Goal: Information Seeking & Learning: Compare options

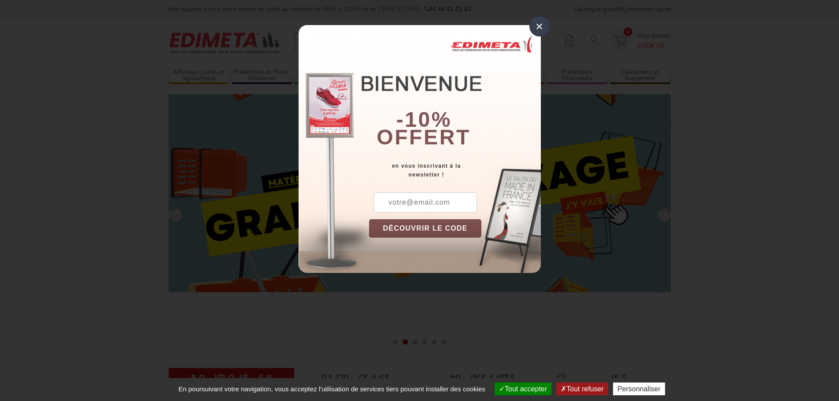
click at [540, 23] on div "×" at bounding box center [539, 26] width 20 height 20
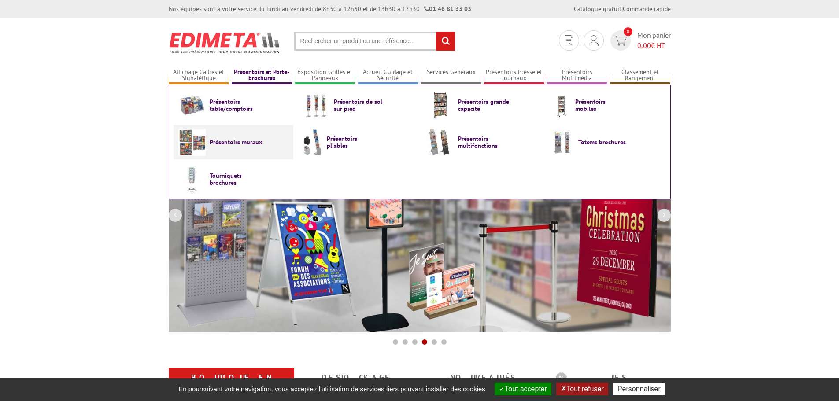
click at [214, 144] on span "Présentoirs muraux" at bounding box center [236, 142] width 53 height 7
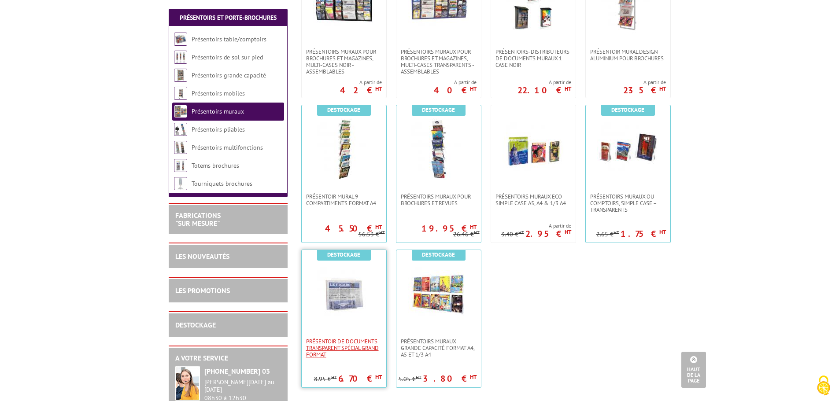
scroll to position [528, 0]
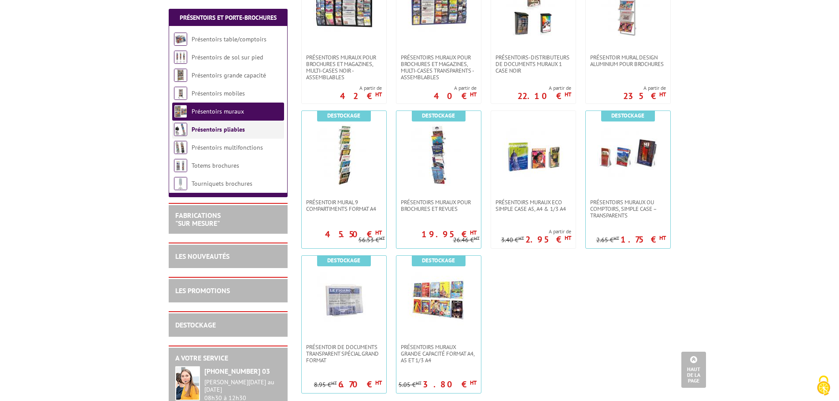
click at [231, 129] on link "Présentoirs pliables" at bounding box center [218, 129] width 53 height 8
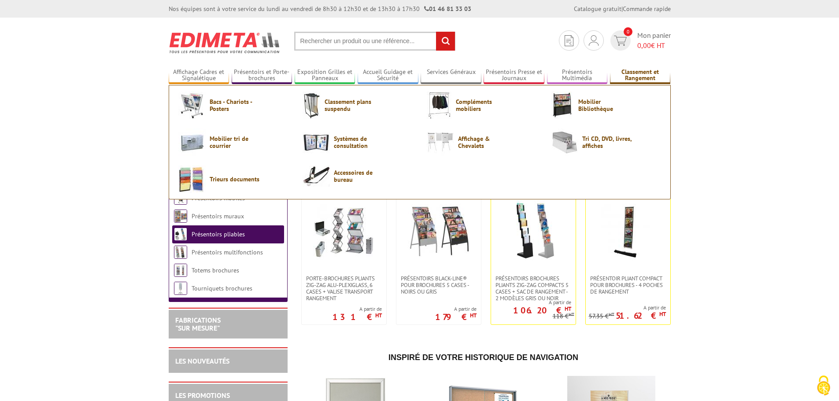
click at [627, 76] on link "Classement et Rangement" at bounding box center [640, 75] width 61 height 15
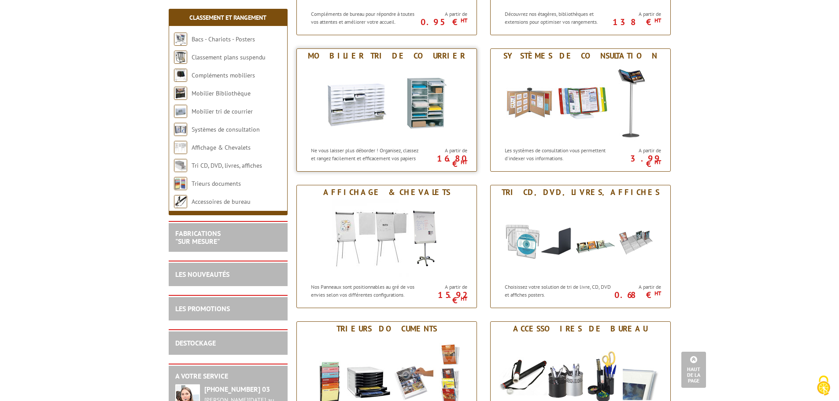
scroll to position [308, 0]
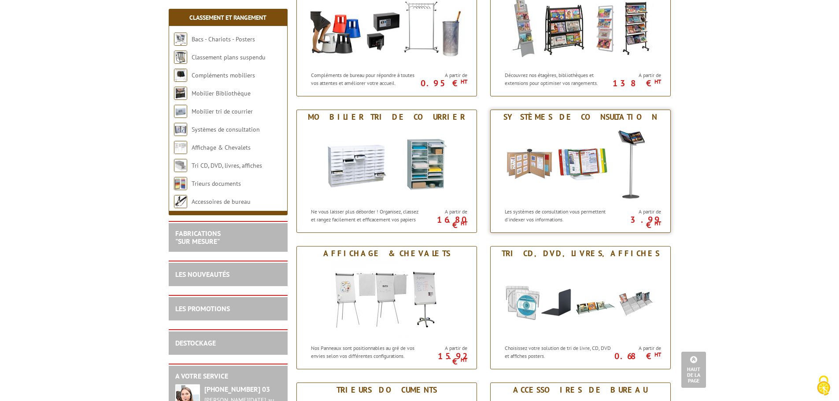
click at [534, 171] on img at bounding box center [580, 163] width 163 height 79
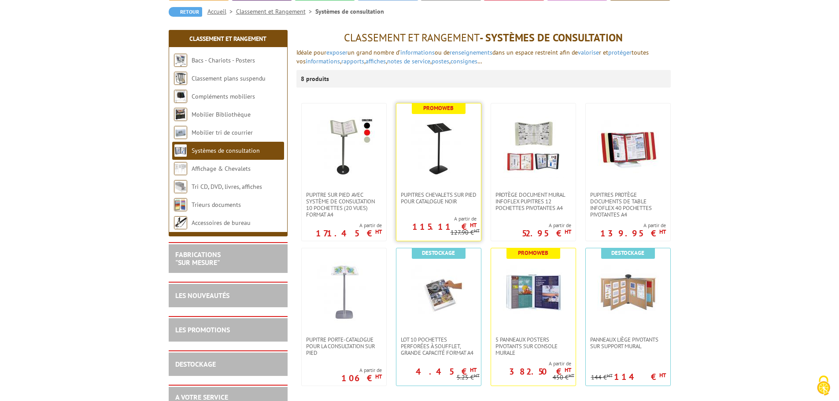
scroll to position [88, 0]
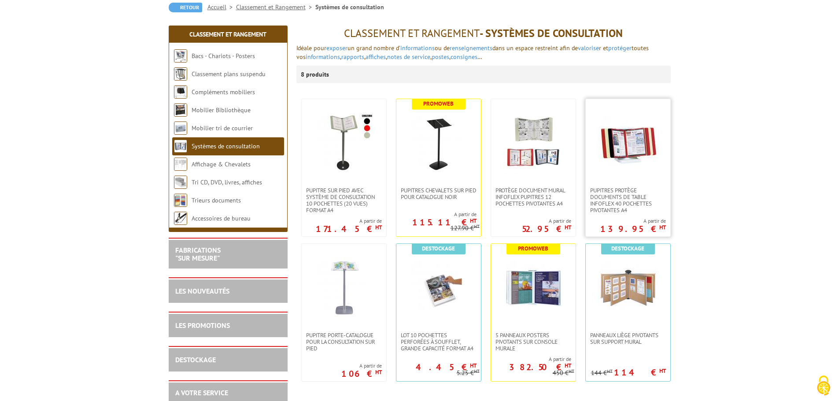
click at [627, 151] on img at bounding box center [628, 143] width 62 height 62
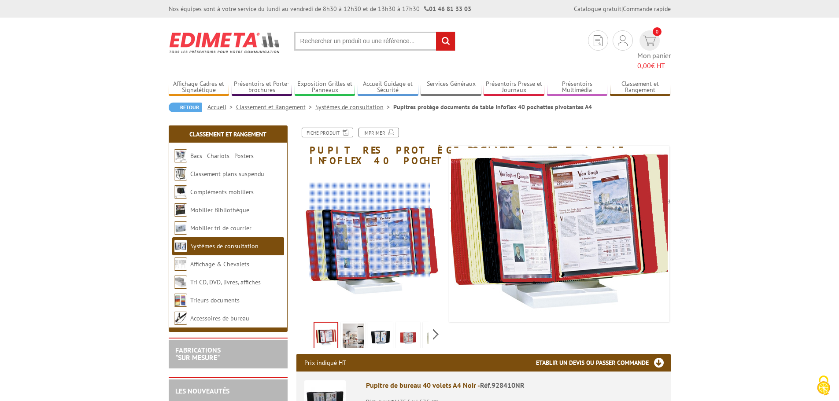
click at [369, 230] on div at bounding box center [370, 230] width 122 height 97
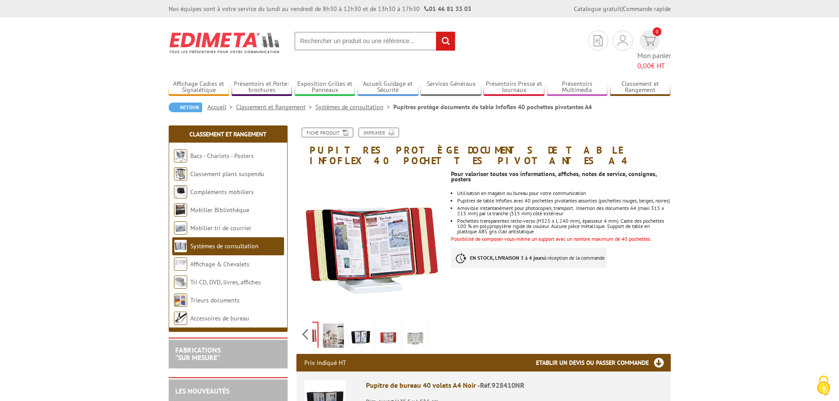
click at [434, 319] on div "Previous Next" at bounding box center [370, 334] width 148 height 31
click at [332, 324] on img at bounding box center [333, 337] width 21 height 27
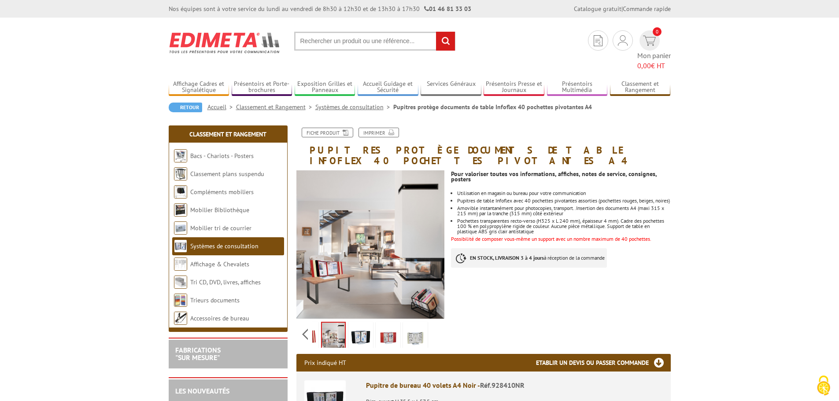
click at [357, 324] on img at bounding box center [360, 337] width 21 height 27
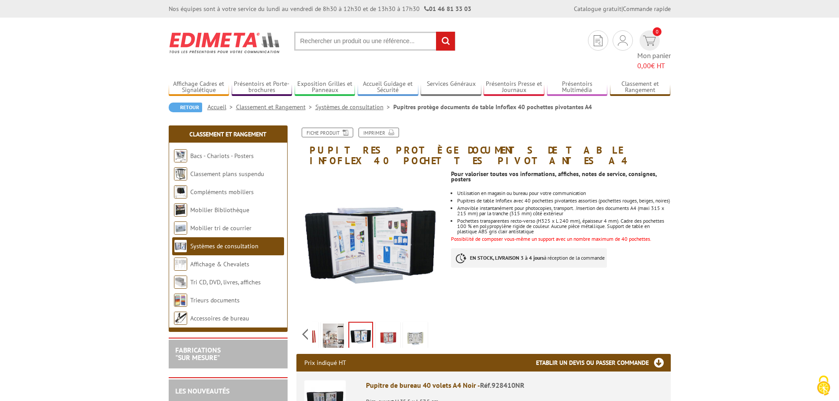
click at [382, 324] on img at bounding box center [387, 337] width 21 height 27
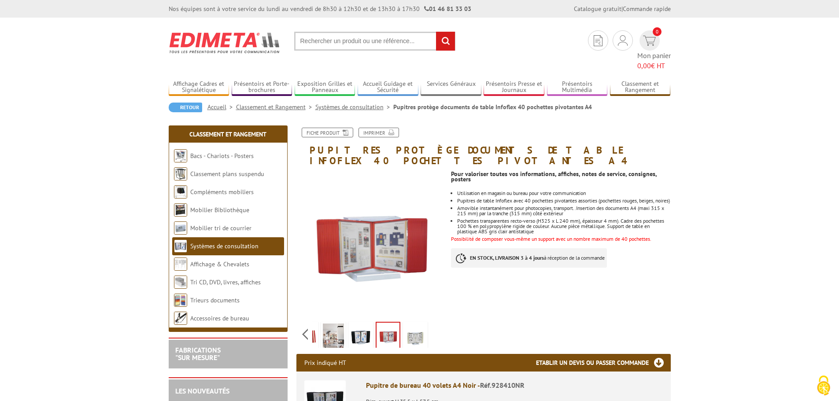
click at [416, 324] on img at bounding box center [415, 337] width 21 height 27
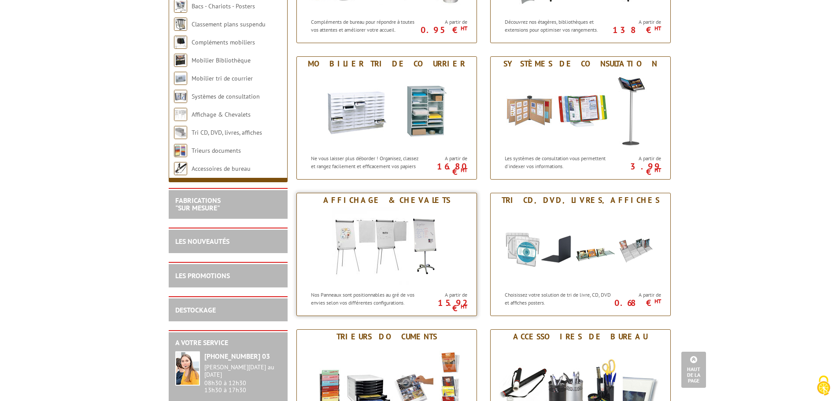
scroll to position [352, 0]
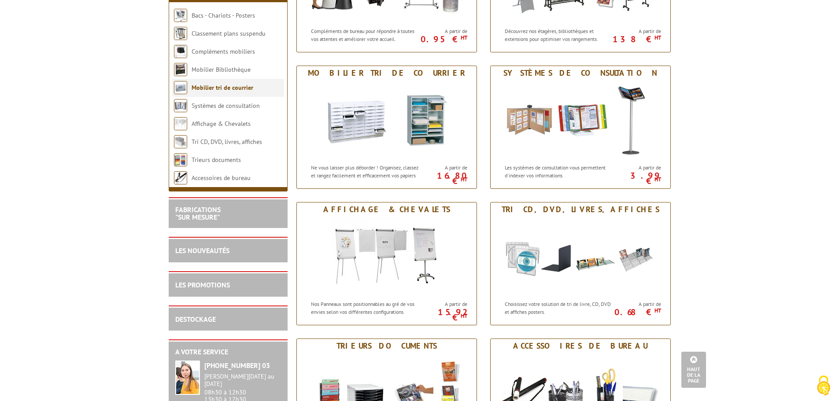
click at [211, 92] on link "Mobilier tri de courrier" at bounding box center [223, 88] width 62 height 8
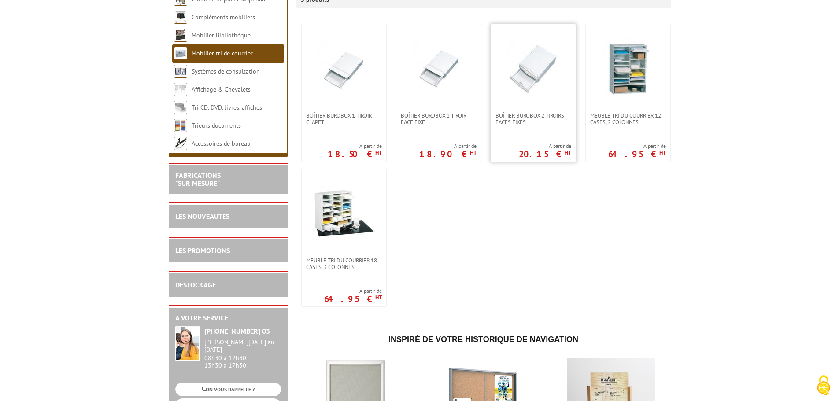
scroll to position [176, 0]
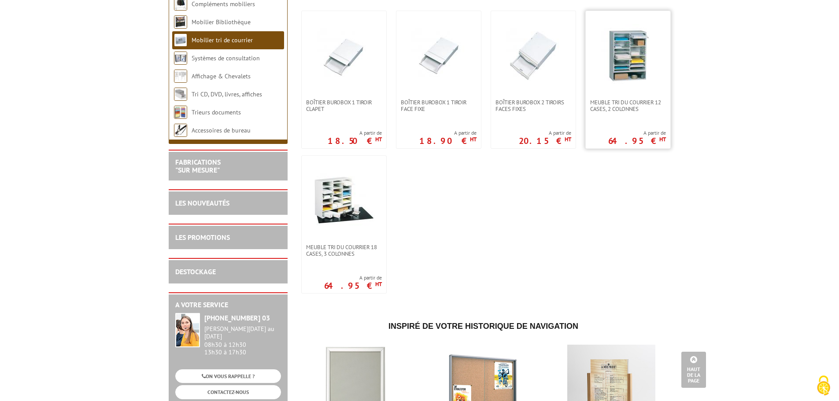
click at [625, 63] on img at bounding box center [628, 55] width 62 height 62
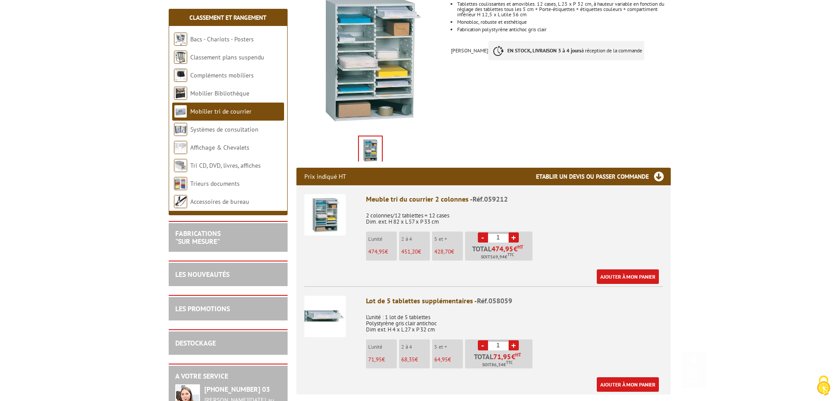
scroll to position [220, 0]
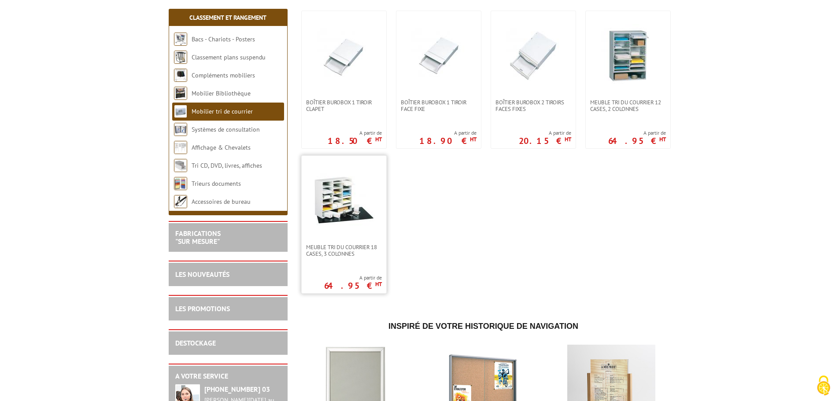
click at [332, 204] on img at bounding box center [344, 200] width 62 height 62
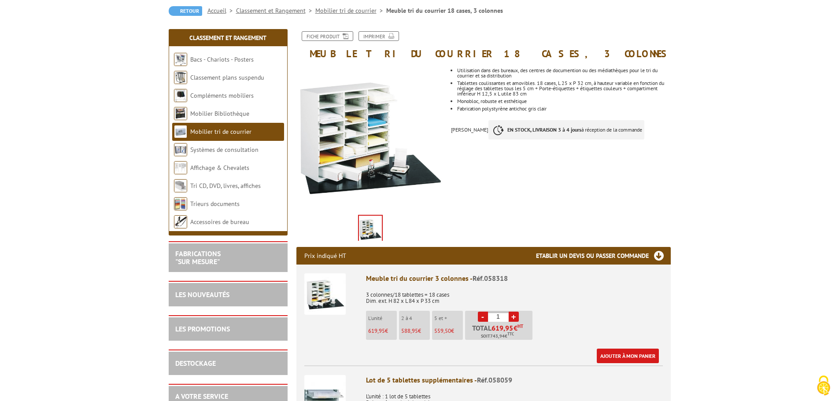
scroll to position [88, 0]
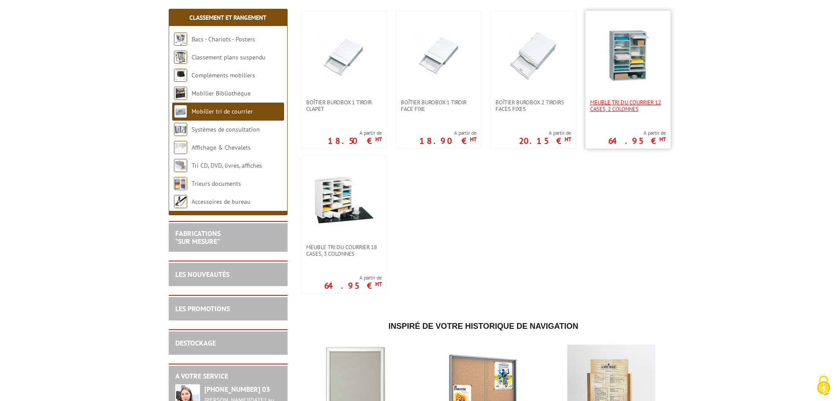
click at [601, 108] on span "Meuble tri du courrier 12 cases, 2 colonnes" at bounding box center [628, 105] width 76 height 13
